Goal: Task Accomplishment & Management: Complete application form

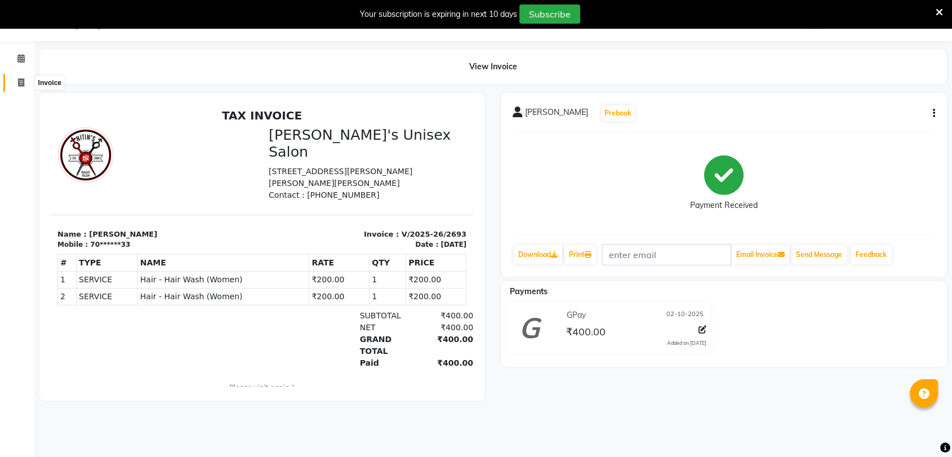
click at [25, 78] on span at bounding box center [21, 83] width 20 height 13
select select "service"
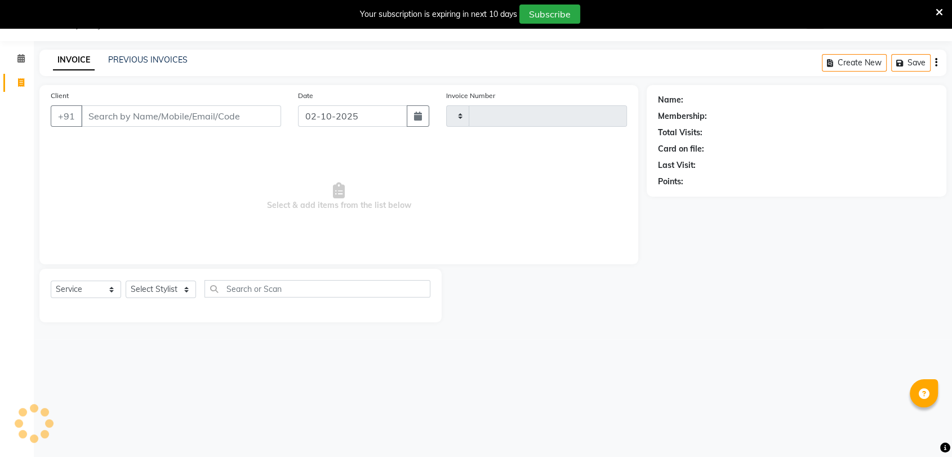
type input "2694"
select select "62"
click at [105, 114] on input "Client" at bounding box center [181, 115] width 200 height 21
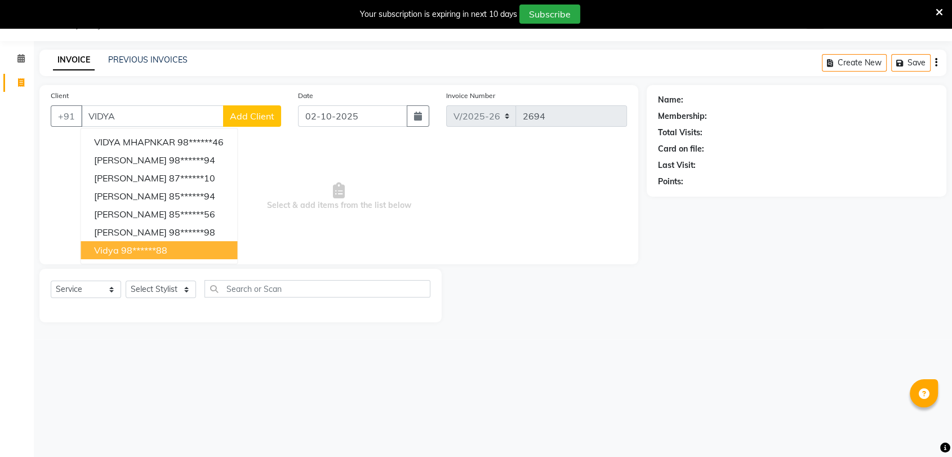
type input "VIDYA"
click at [182, 289] on select "Select Stylist [PERSON_NAME] DEEPA [PERSON_NAME] NEHA Nitin [PERSON_NAME] Recep…" at bounding box center [161, 288] width 70 height 17
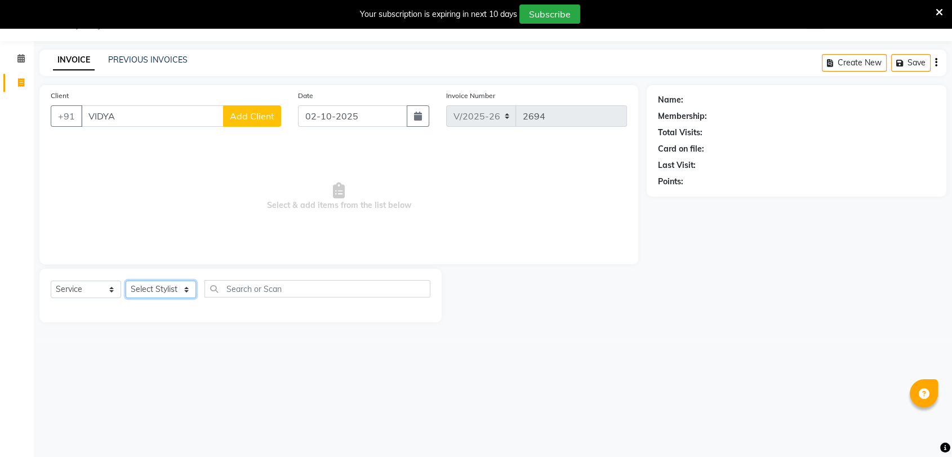
select select "49753"
click at [126, 280] on select "Select Stylist [PERSON_NAME] DEEPA [PERSON_NAME] NEHA Nitin [PERSON_NAME] Recep…" at bounding box center [161, 288] width 70 height 17
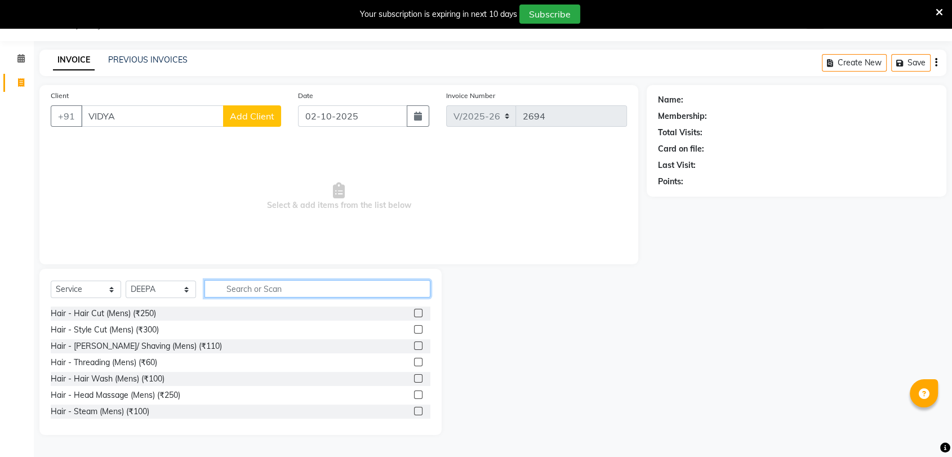
click at [233, 287] on input "text" at bounding box center [317, 288] width 226 height 17
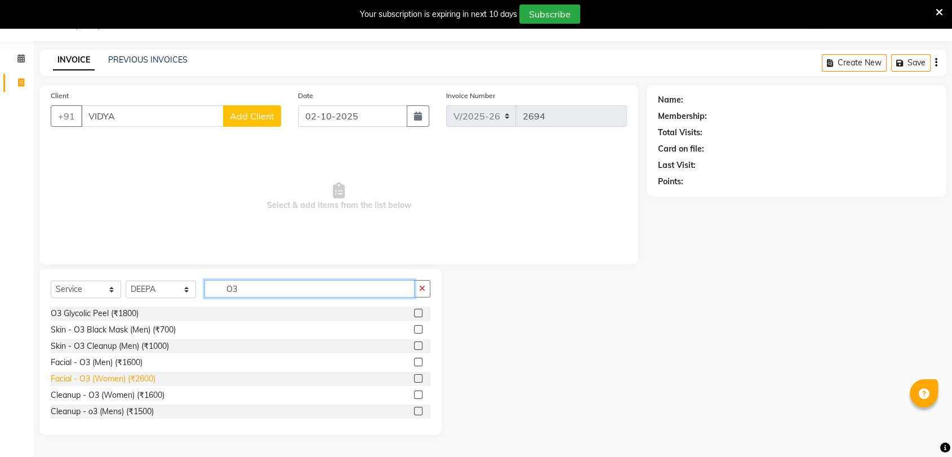
type input "O3"
click at [124, 378] on div "Facial - O3 (Women) (₹2600)" at bounding box center [103, 379] width 105 height 12
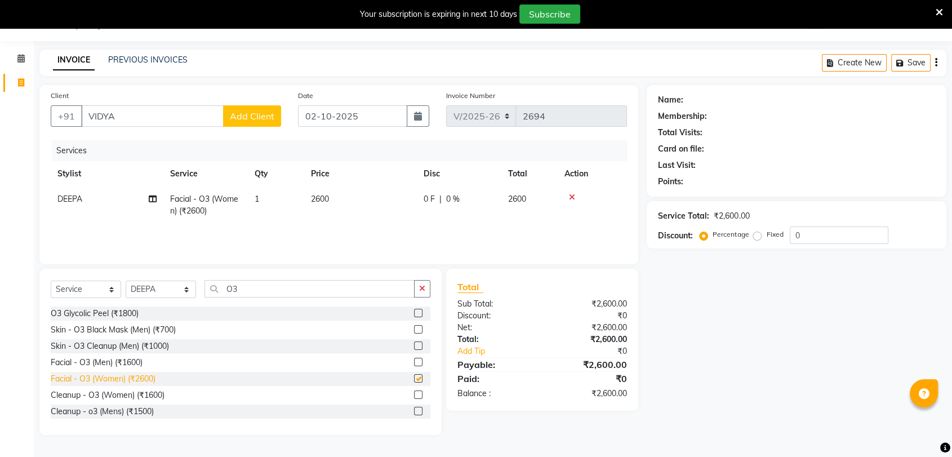
checkbox input "false"
click at [256, 285] on input "O3" at bounding box center [309, 288] width 210 height 17
type input "O"
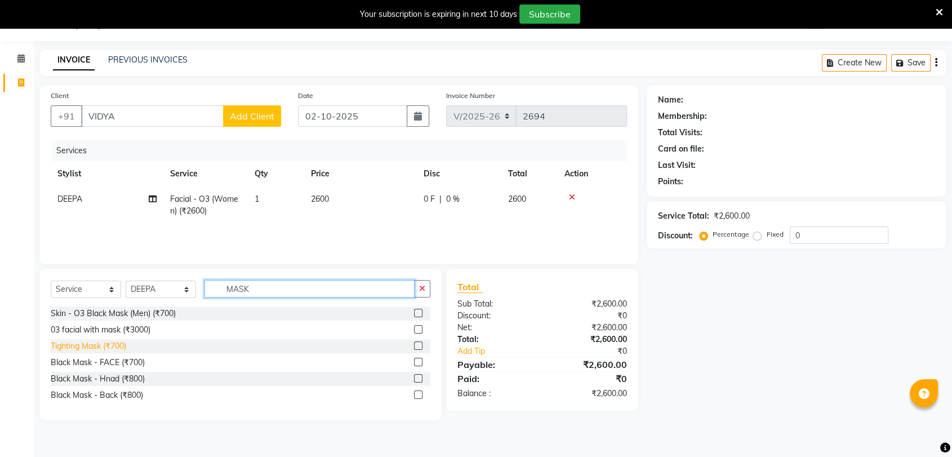
type input "MASK"
click at [102, 344] on div "Tighting Mask (₹700)" at bounding box center [88, 346] width 75 height 12
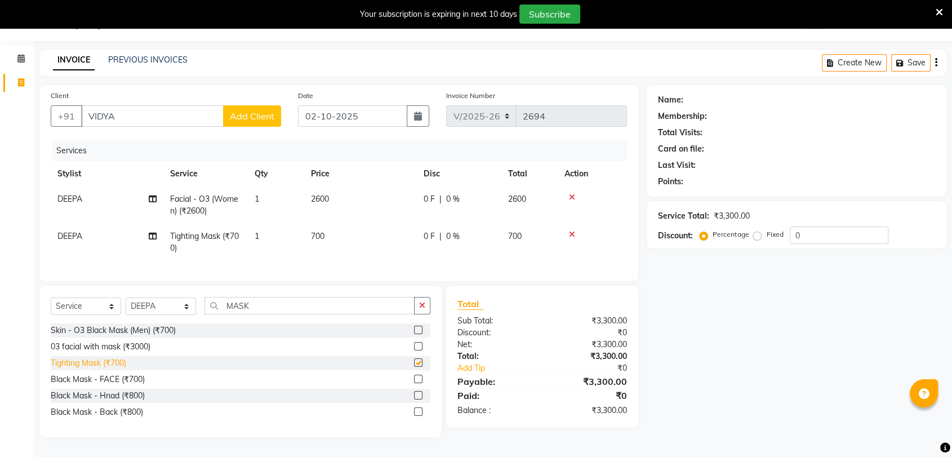
checkbox input "false"
click at [255, 314] on input "MASK" at bounding box center [309, 305] width 210 height 17
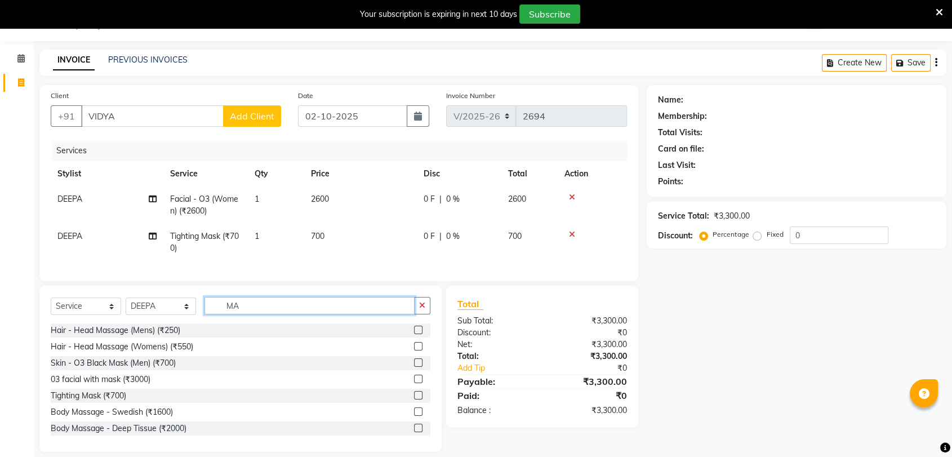
type input "M"
type input "BLEACH"
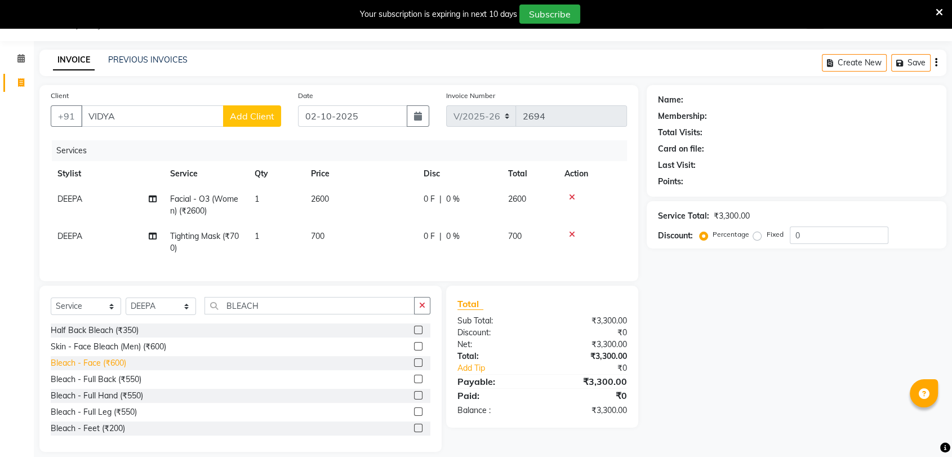
click at [111, 369] on div "Bleach - Face (₹600)" at bounding box center [88, 363] width 75 height 12
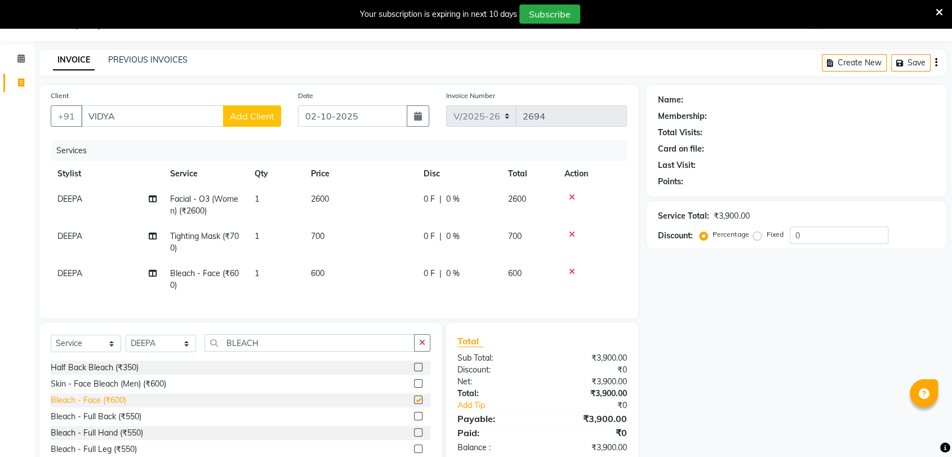
checkbox input "false"
click at [257, 351] on input "BLEACH" at bounding box center [309, 342] width 210 height 17
type input "B"
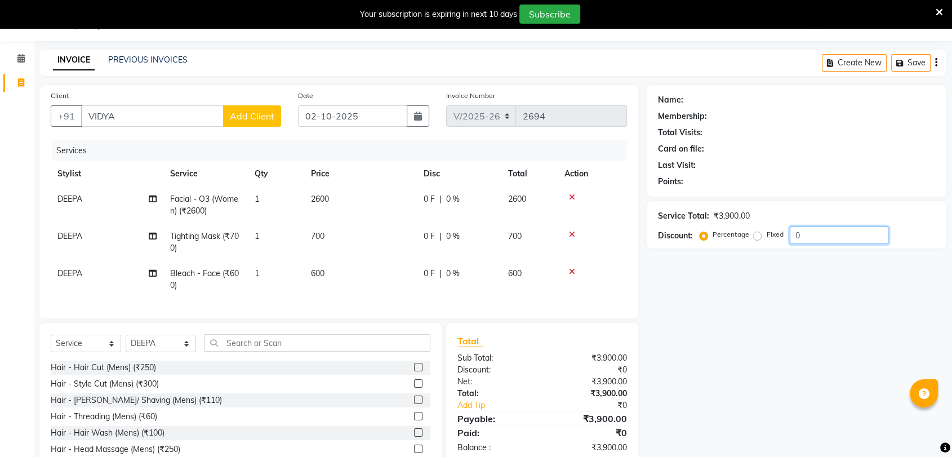
click at [814, 236] on input "0" at bounding box center [838, 234] width 99 height 17
type input "0"
type input "10"
click at [813, 284] on div "Name: Membership: Total Visits: Card on file: Last Visit: Points: Service Total…" at bounding box center [800, 287] width 308 height 404
click at [615, 281] on td at bounding box center [591, 279] width 69 height 37
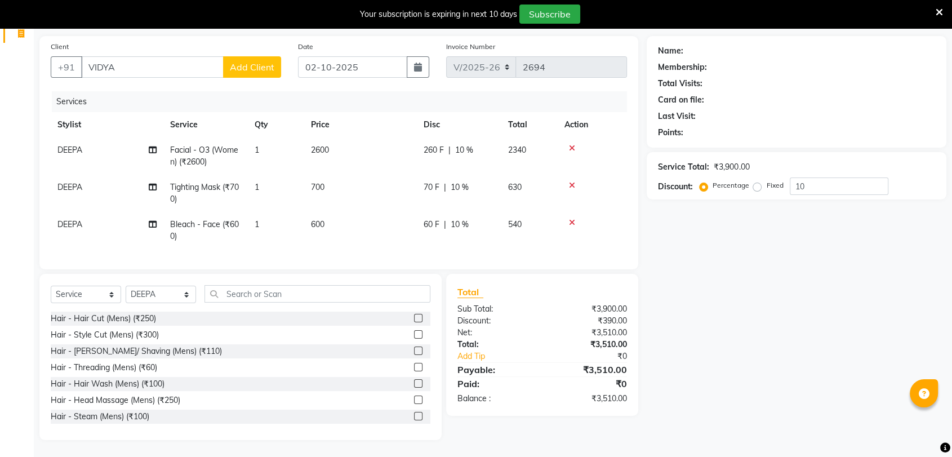
scroll to position [86, 0]
click at [145, 64] on input "VIDYA" at bounding box center [152, 66] width 142 height 21
type input "VIDY"
type input "0"
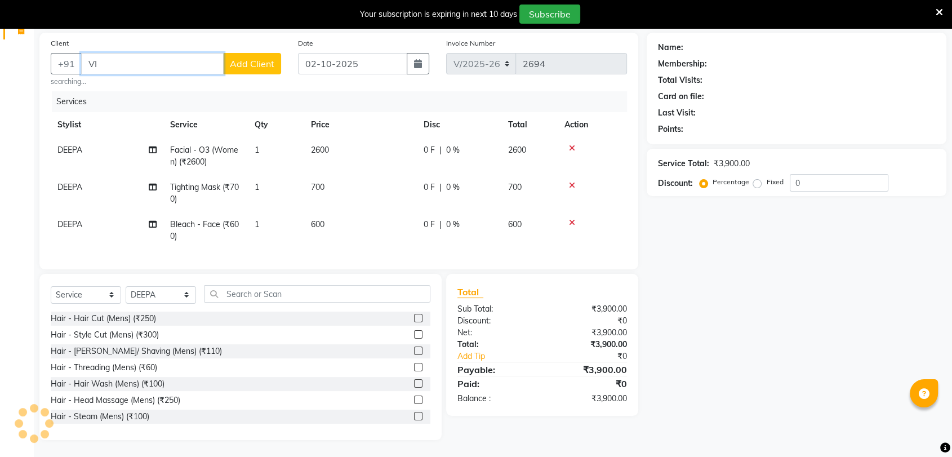
type input "V"
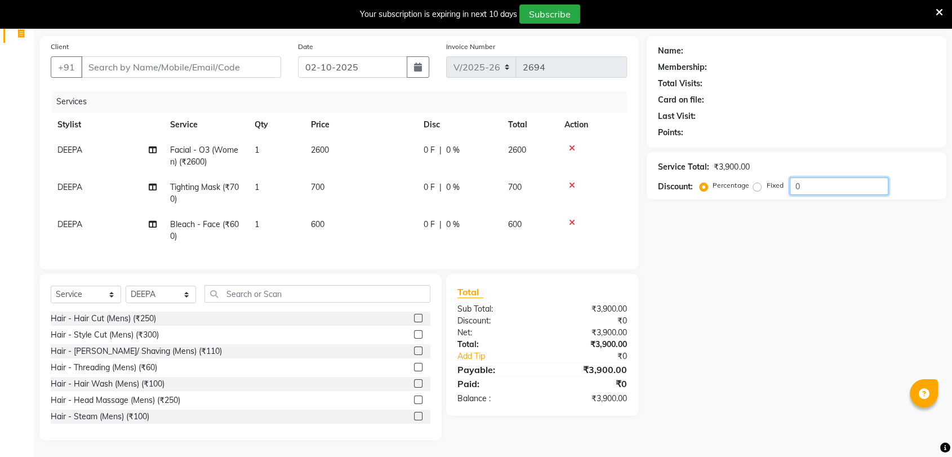
click at [806, 177] on input "0" at bounding box center [838, 185] width 99 height 17
type input "10"
click at [93, 56] on input "Client" at bounding box center [181, 66] width 200 height 21
type input "9"
type input "0"
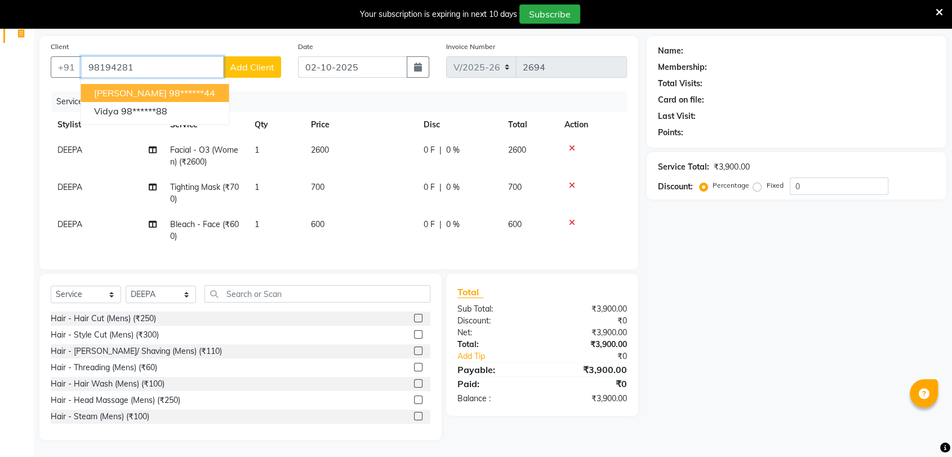
click at [133, 87] on span "[PERSON_NAME]" at bounding box center [130, 92] width 73 height 11
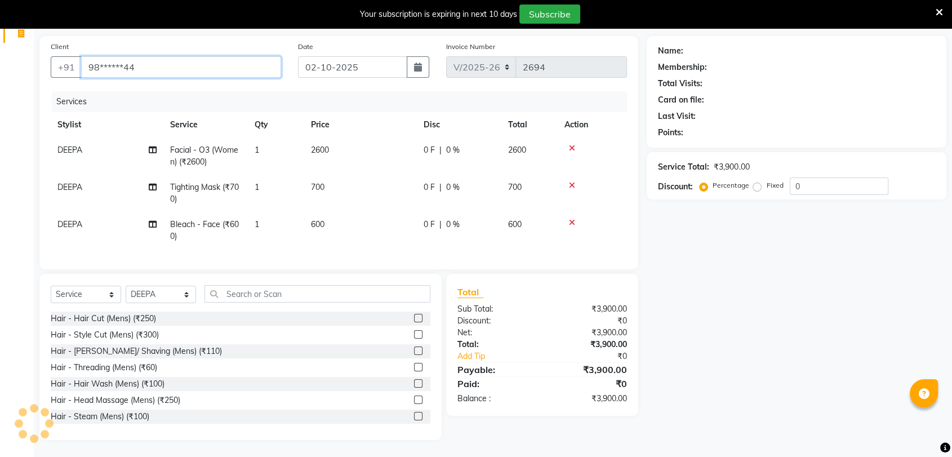
type input "98******44"
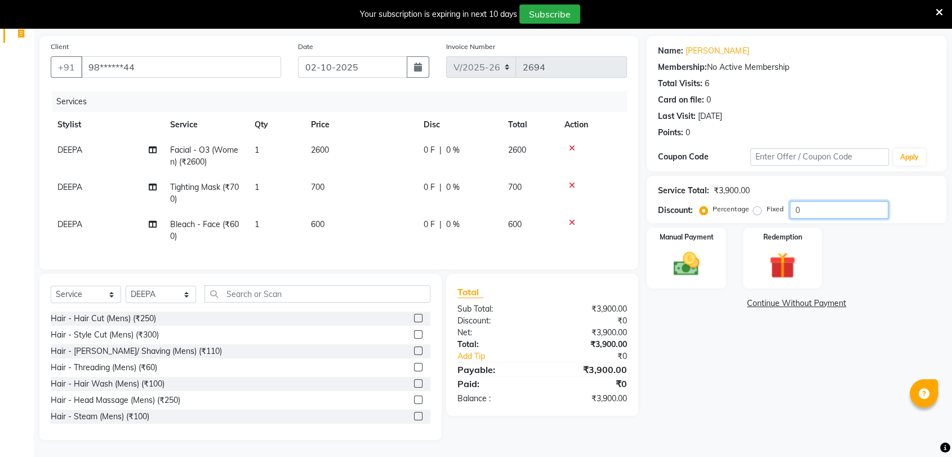
click at [800, 201] on input "0" at bounding box center [838, 209] width 99 height 17
type input "10"
click at [774, 362] on div "Name: [PERSON_NAME] Membership: No Active Membership Total Visits: 6 Card on fi…" at bounding box center [800, 238] width 308 height 404
click at [694, 248] on img at bounding box center [686, 264] width 44 height 32
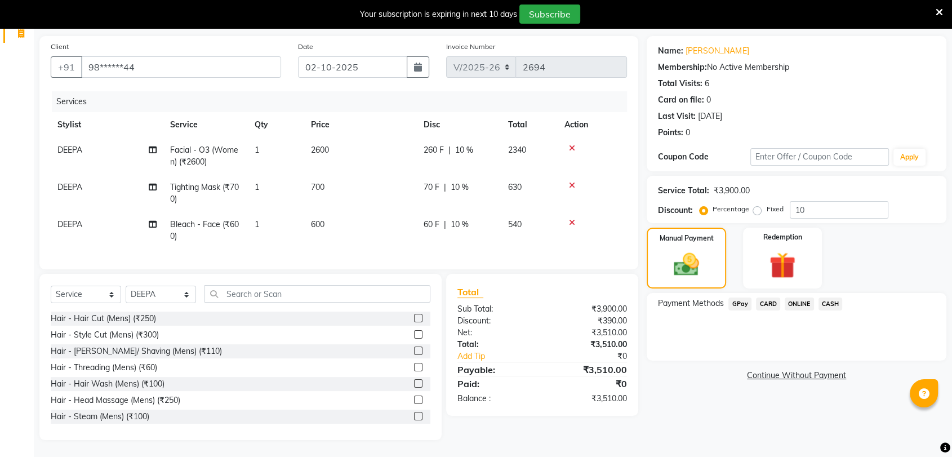
click at [832, 297] on span "CASH" at bounding box center [830, 303] width 24 height 13
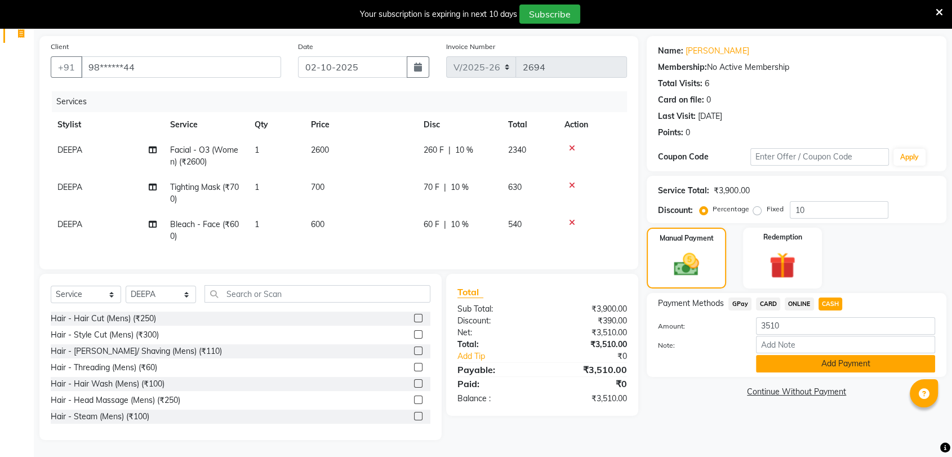
click at [847, 355] on button "Add Payment" at bounding box center [845, 363] width 179 height 17
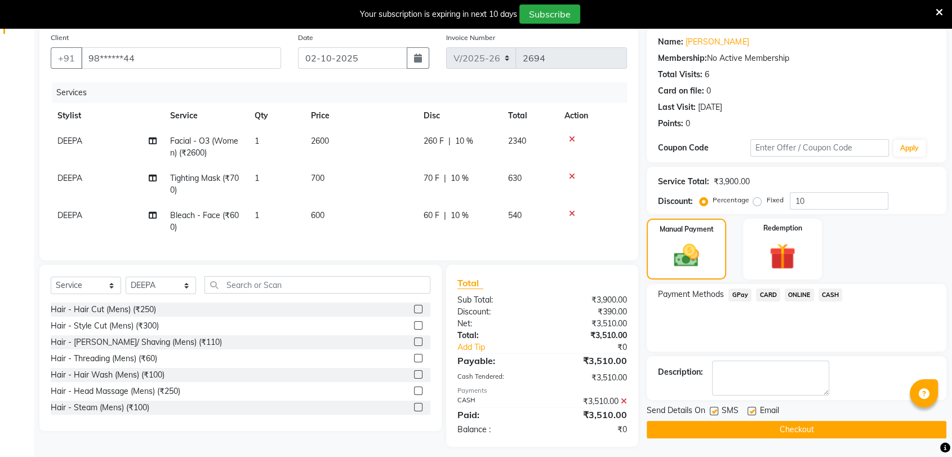
scroll to position [101, 0]
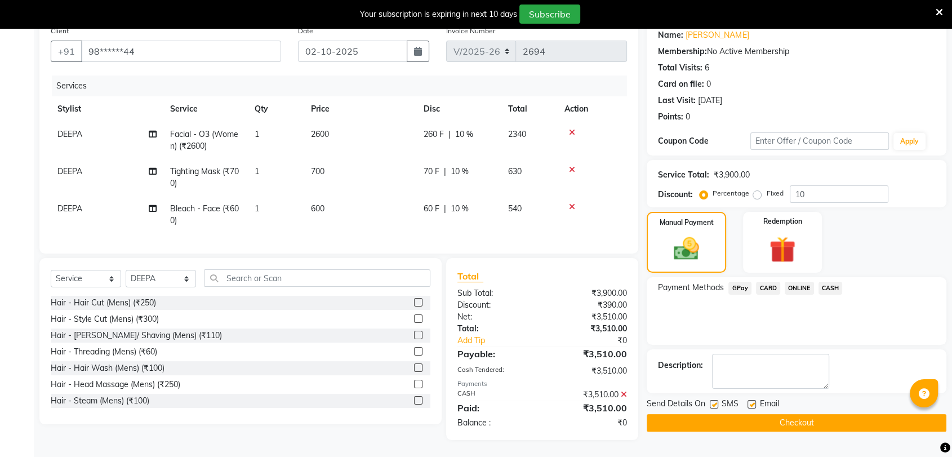
click at [805, 414] on button "Checkout" at bounding box center [796, 422] width 300 height 17
